Goal: Use online tool/utility: Utilize a website feature to perform a specific function

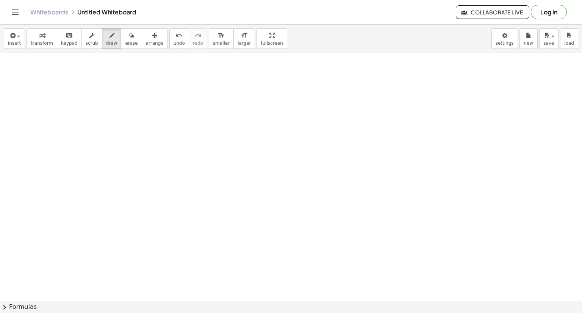
scroll to position [2390, 0]
click at [109, 38] on icon "button" at bounding box center [111, 35] width 5 height 9
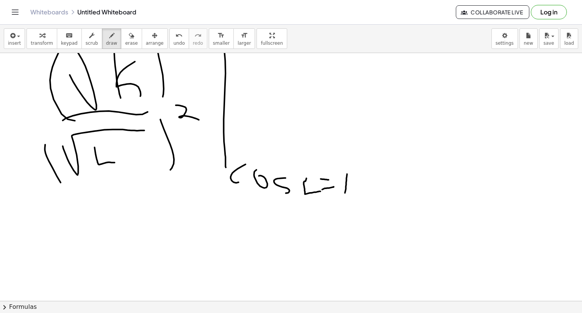
scroll to position [2431, 0]
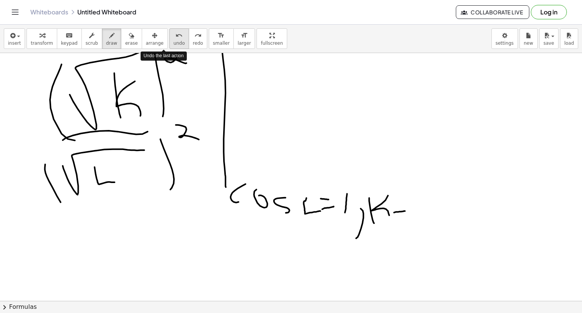
click at [175, 39] on icon "undo" at bounding box center [178, 35] width 7 height 9
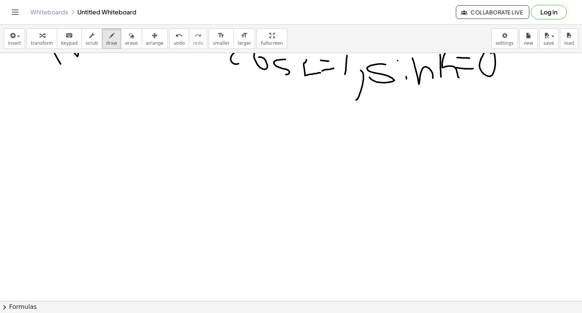
scroll to position [2579, 0]
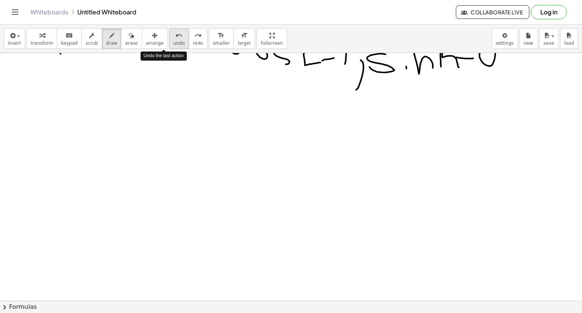
click at [169, 30] on button "undo undo" at bounding box center [179, 38] width 20 height 20
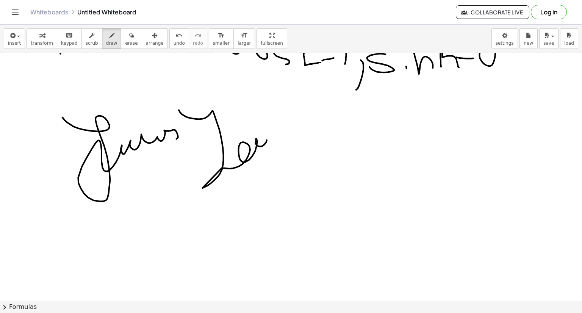
click at [159, 49] on div "insert select one: Math Expression Function Text Youtube Video Graphing Geometr…" at bounding box center [291, 39] width 582 height 28
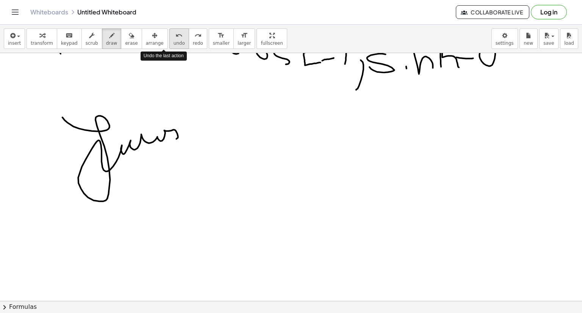
click at [173, 42] on span "undo" at bounding box center [178, 43] width 11 height 5
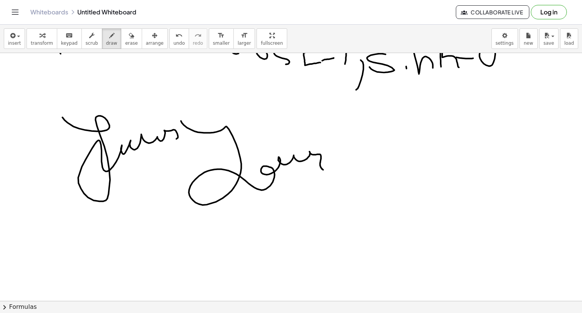
click at [163, 49] on div "insert select one: Math Expression Function Text Youtube Video Graphing Geometr…" at bounding box center [291, 39] width 582 height 28
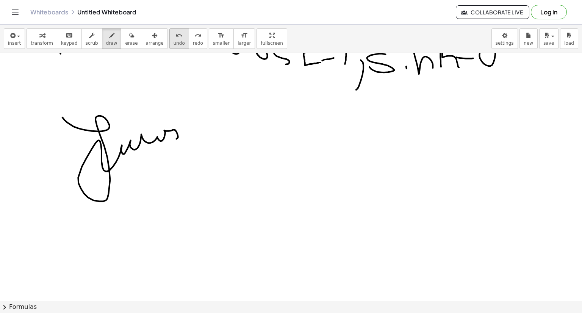
click at [173, 41] on span "undo" at bounding box center [178, 43] width 11 height 5
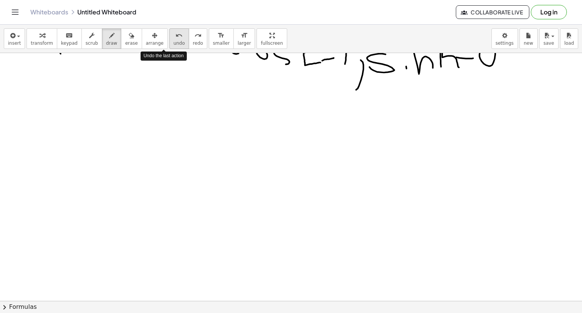
click at [173, 41] on span "undo" at bounding box center [178, 43] width 11 height 5
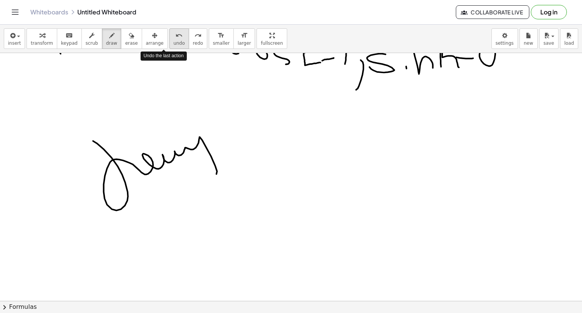
click at [170, 44] on button "undo undo" at bounding box center [179, 38] width 20 height 20
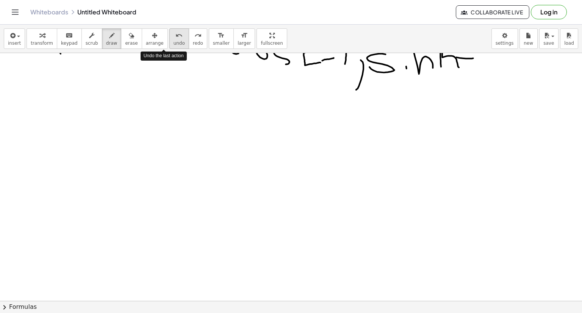
click at [170, 44] on button "undo undo" at bounding box center [179, 38] width 20 height 20
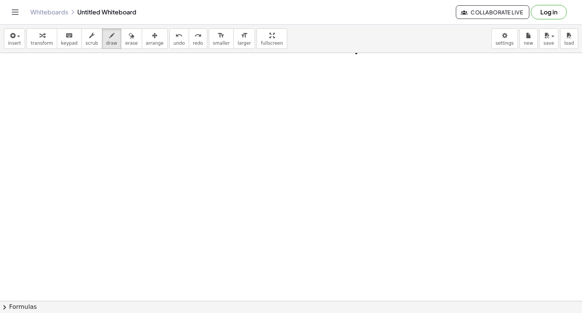
scroll to position [2616, 0]
click at [169, 36] on button "undo undo" at bounding box center [179, 38] width 20 height 20
click at [175, 38] on icon "undo" at bounding box center [178, 35] width 7 height 9
click at [175, 39] on icon "undo" at bounding box center [178, 35] width 7 height 9
